Goal: Information Seeking & Learning: Learn about a topic

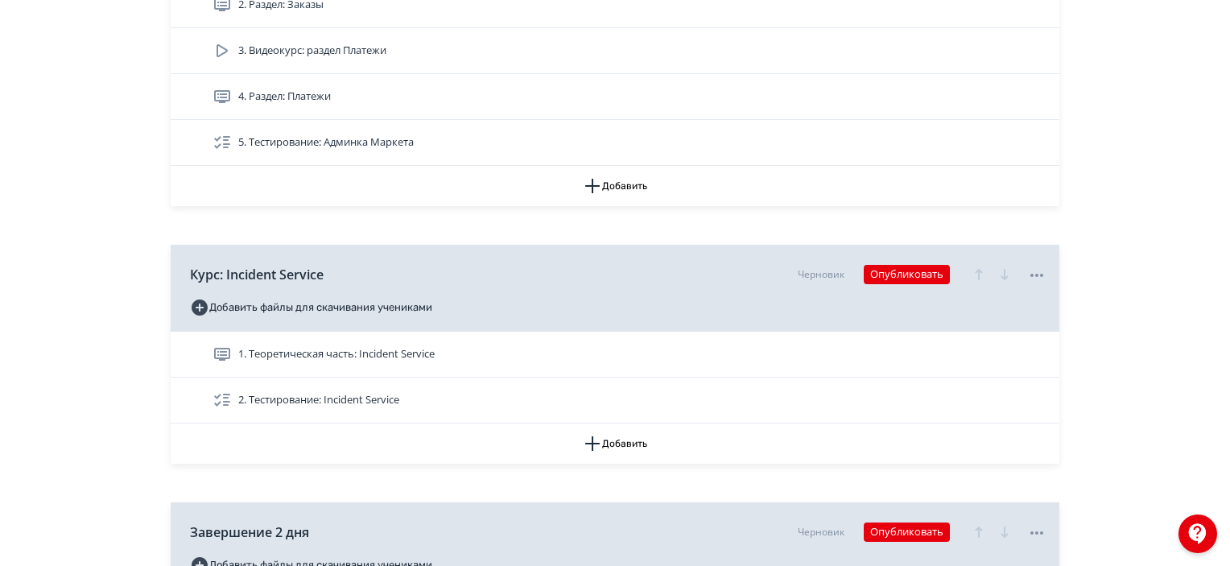
scroll to position [2818, 0]
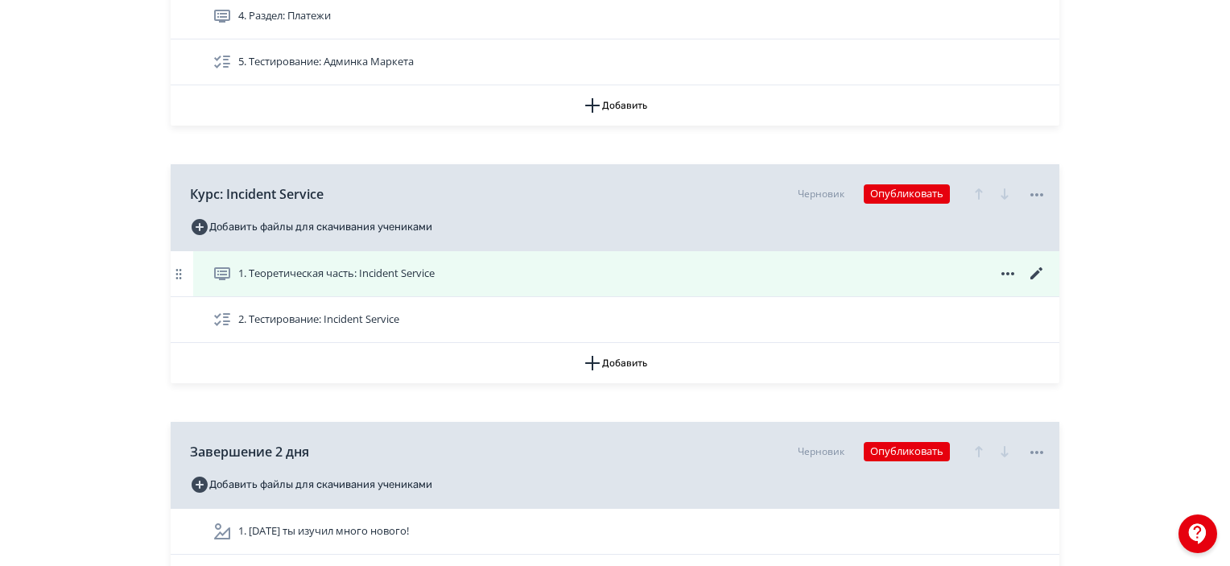
click at [909, 264] on div "1. Теоретическая часть: Incident Service" at bounding box center [630, 273] width 834 height 19
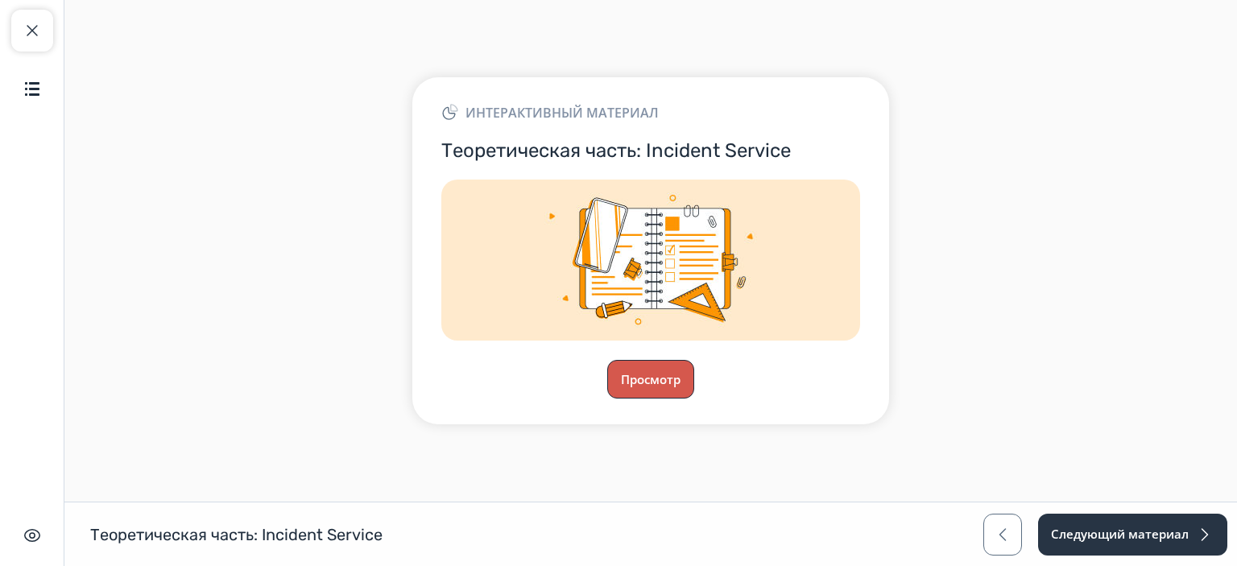
click at [638, 387] on button "Просмотр" at bounding box center [650, 379] width 87 height 39
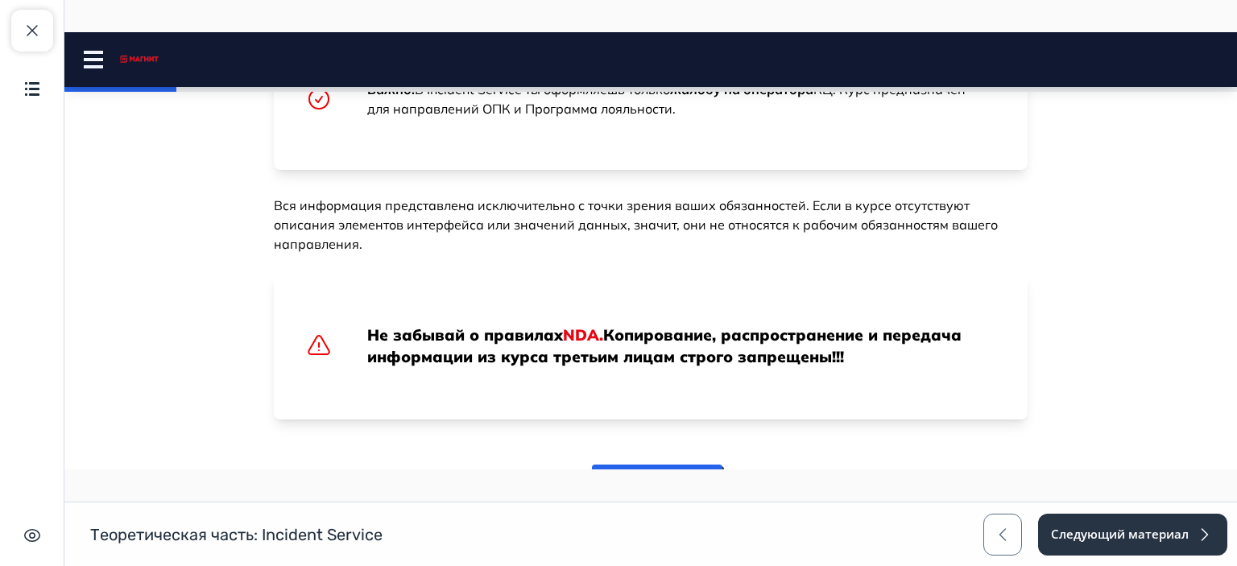
scroll to position [734, 0]
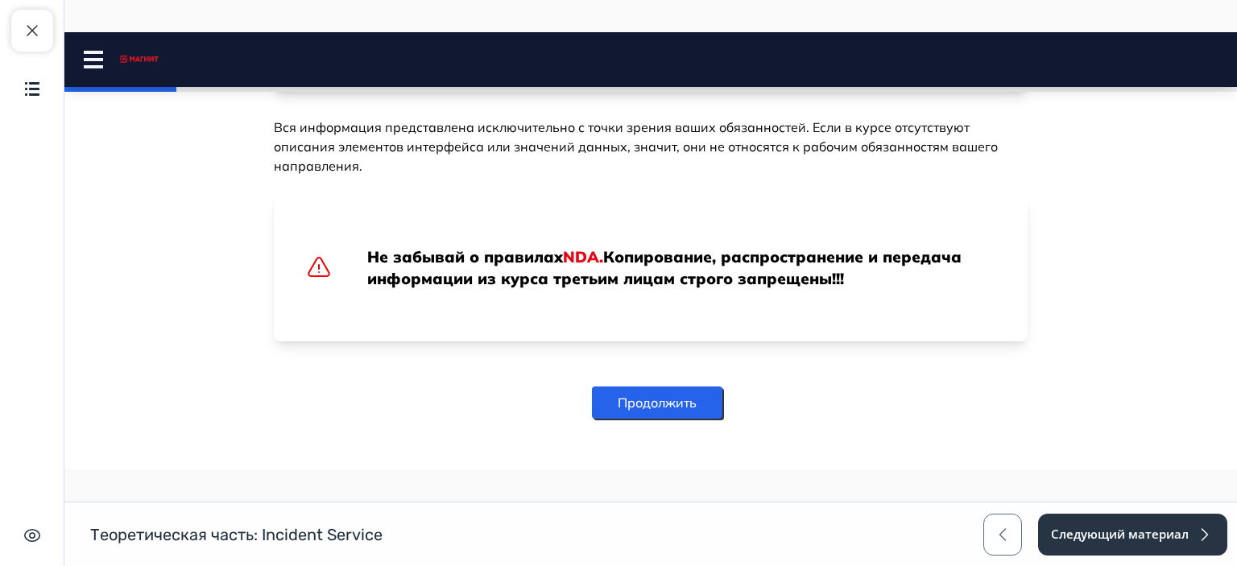
click at [636, 387] on button "Продолжить" at bounding box center [657, 402] width 130 height 32
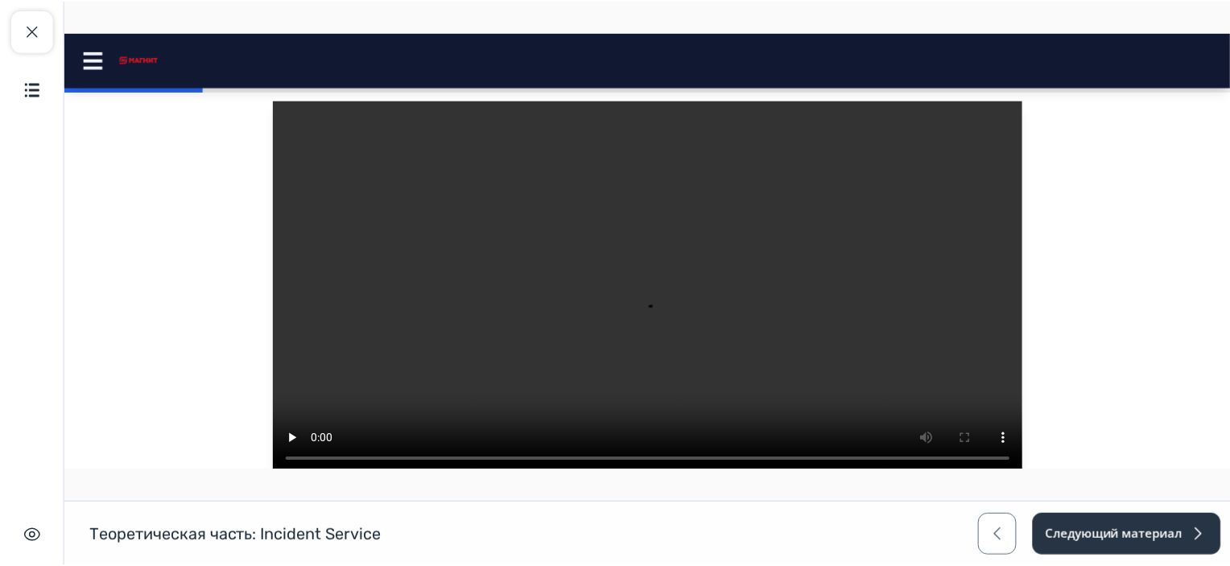
scroll to position [322, 0]
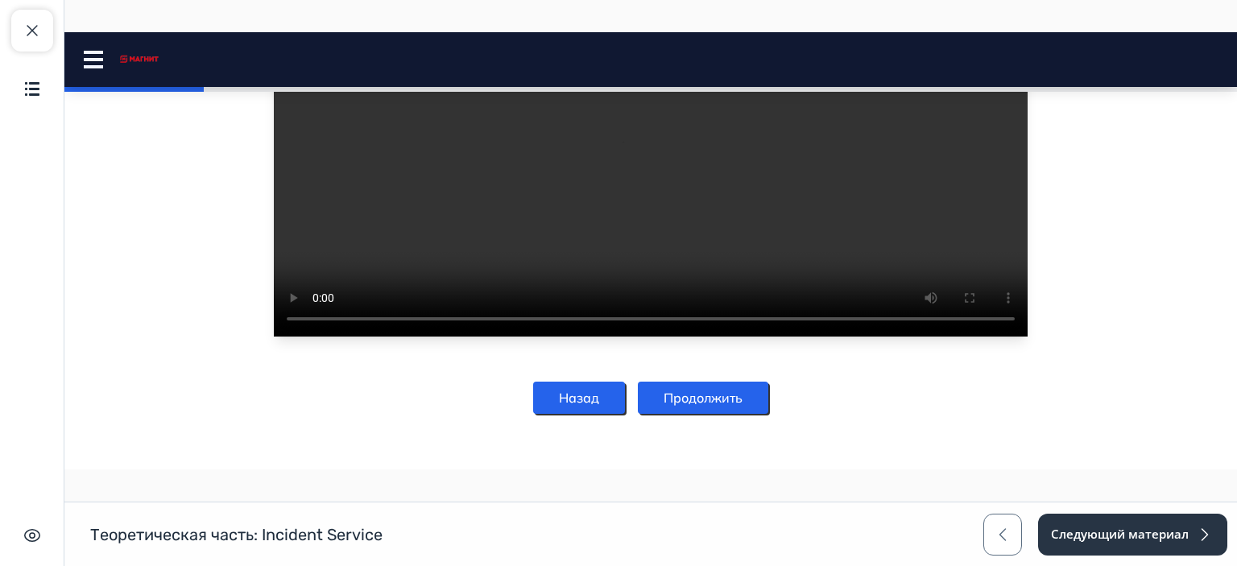
click at [588, 205] on video at bounding box center [651, 148] width 754 height 377
click at [25, 35] on span "button" at bounding box center [32, 30] width 19 height 19
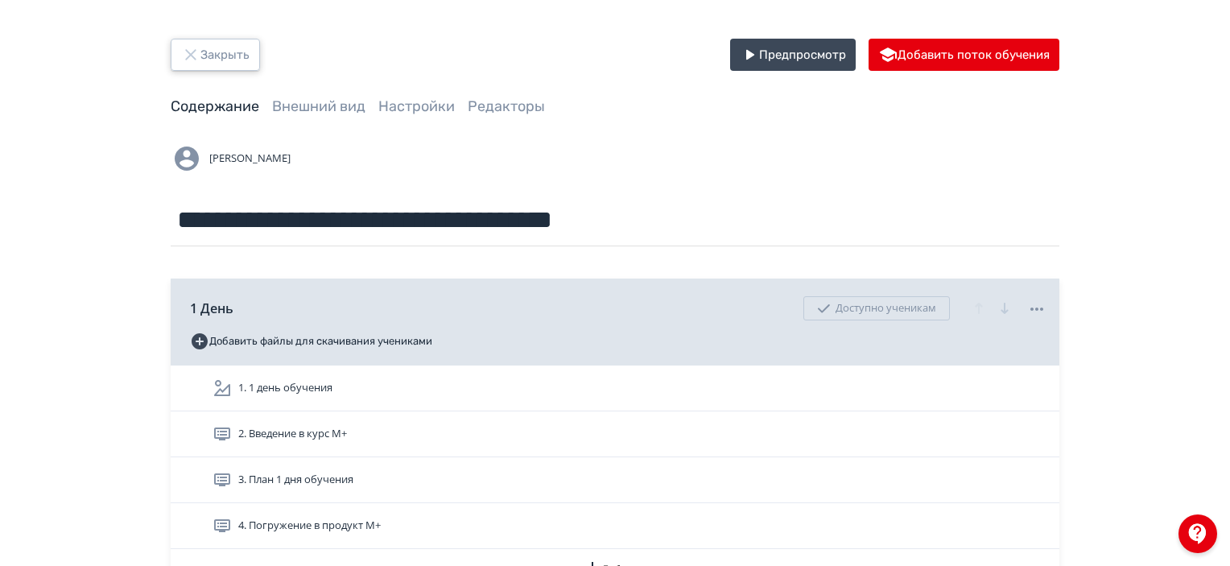
click at [213, 64] on button "Закрыть" at bounding box center [215, 55] width 89 height 32
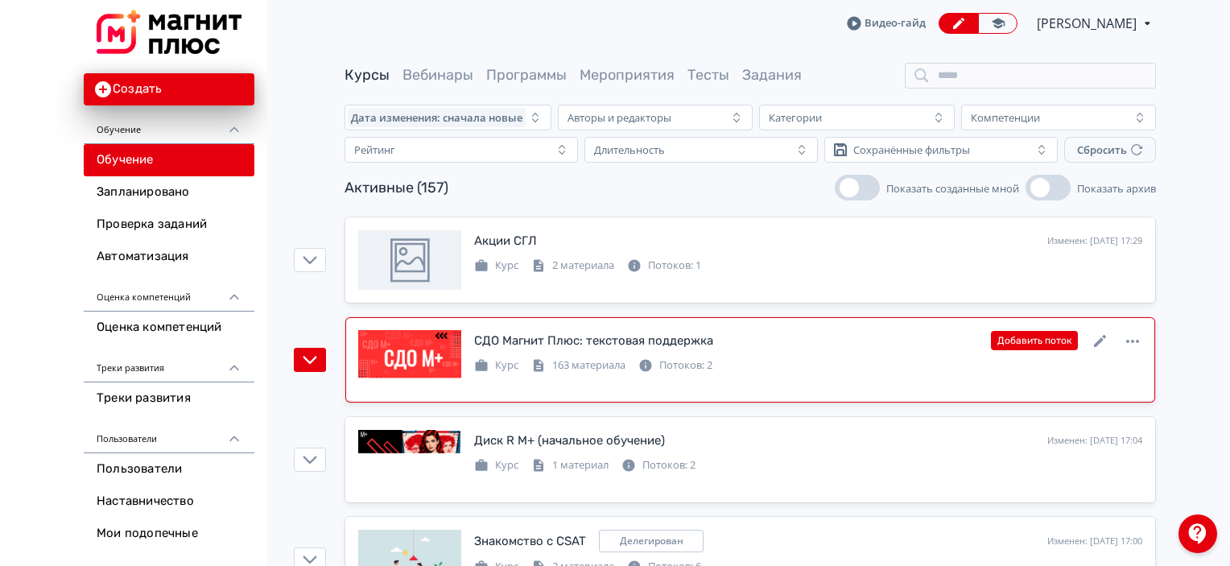
scroll to position [81, 0]
